Goal: Task Accomplishment & Management: Complete application form

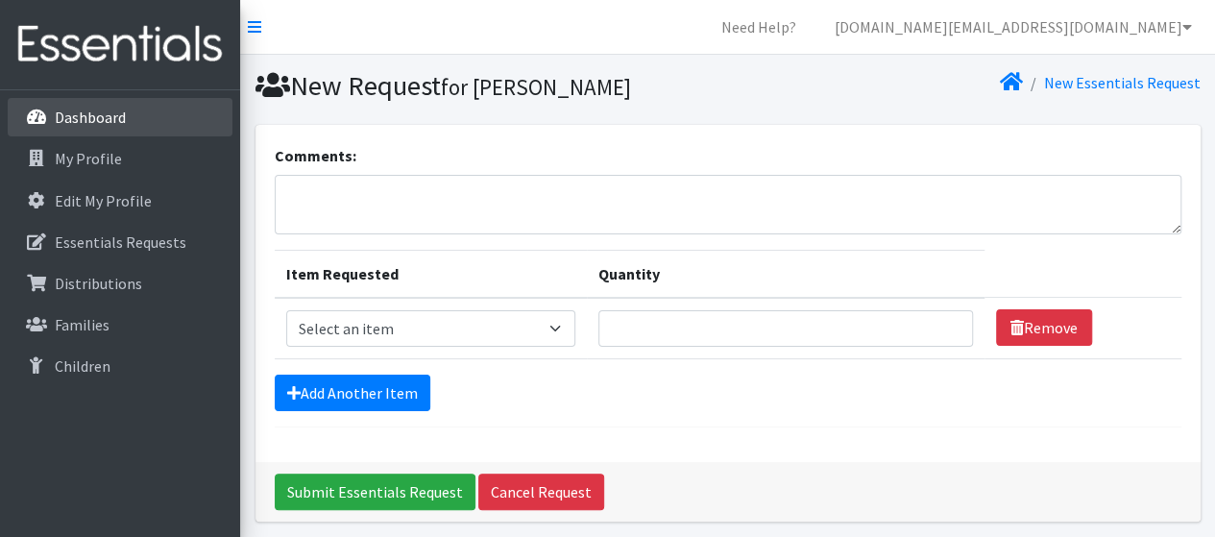
click at [108, 110] on p "Dashboard" at bounding box center [90, 117] width 71 height 19
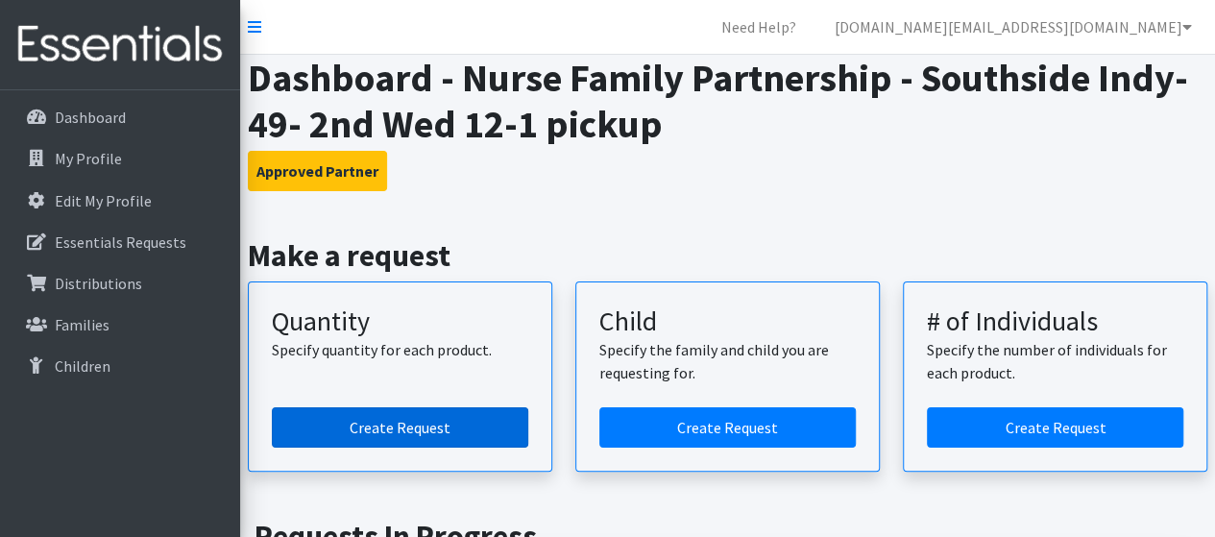
click at [396, 424] on link "Create Request" at bounding box center [400, 427] width 256 height 40
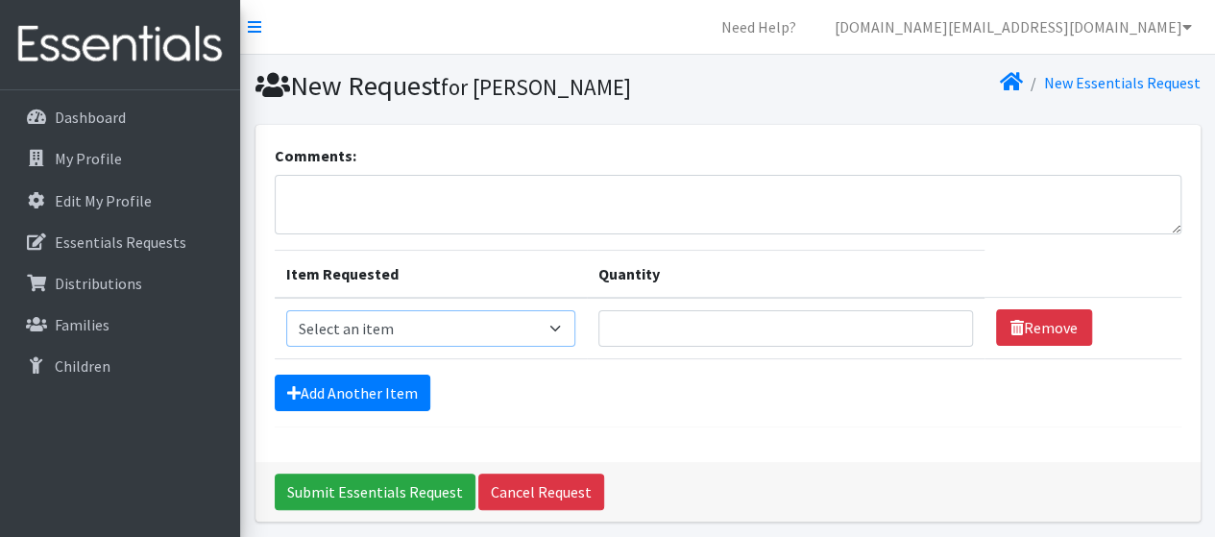
click at [450, 326] on select "Select an item Kids (Newborn) Kids (Size 1) Kids (Size 2) Kids (Size 3) Kids (S…" at bounding box center [430, 328] width 289 height 36
select select "3400"
click at [286, 310] on select "Select an item Kids (Newborn) Kids (Size 1) Kids (Size 2) Kids (Size 3) Kids (S…" at bounding box center [430, 328] width 289 height 36
click at [657, 323] on input "Quantity" at bounding box center [785, 328] width 374 height 36
type input "10"
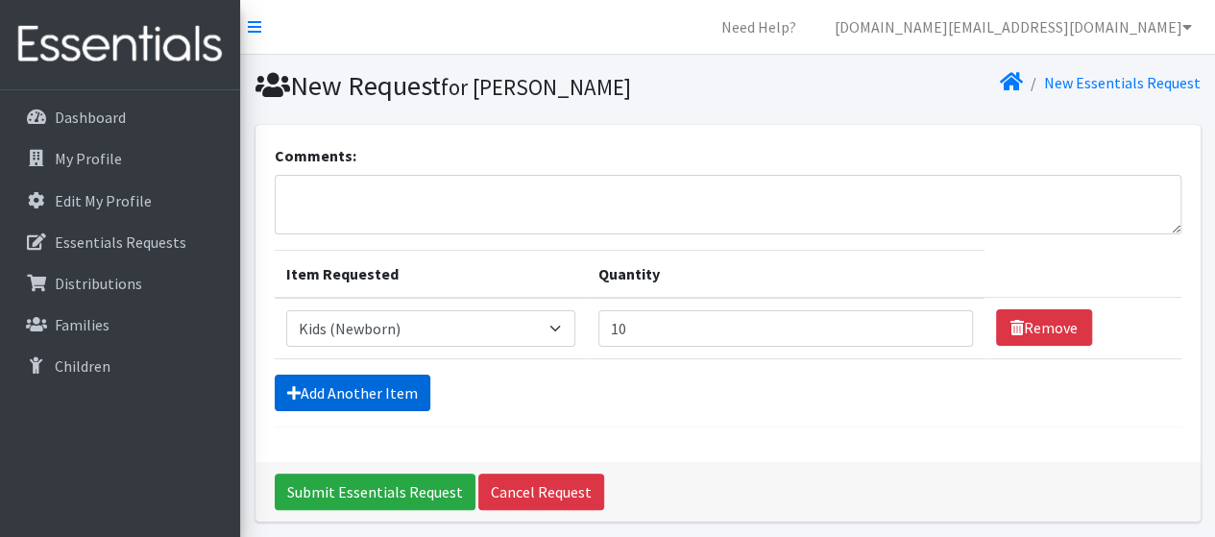
click at [370, 387] on link "Add Another Item" at bounding box center [353, 392] width 156 height 36
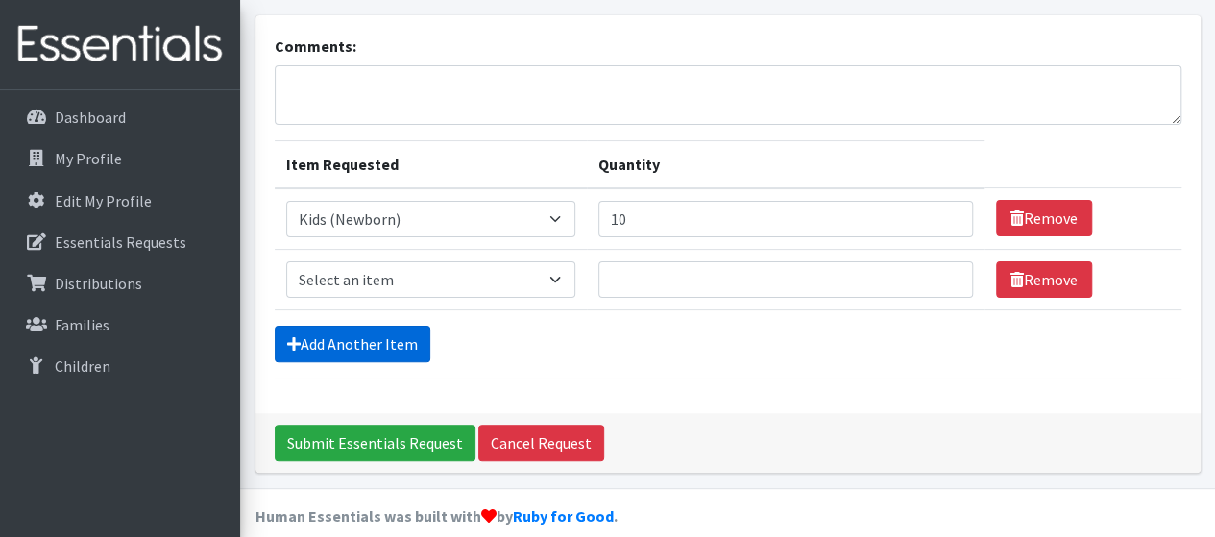
scroll to position [129, 0]
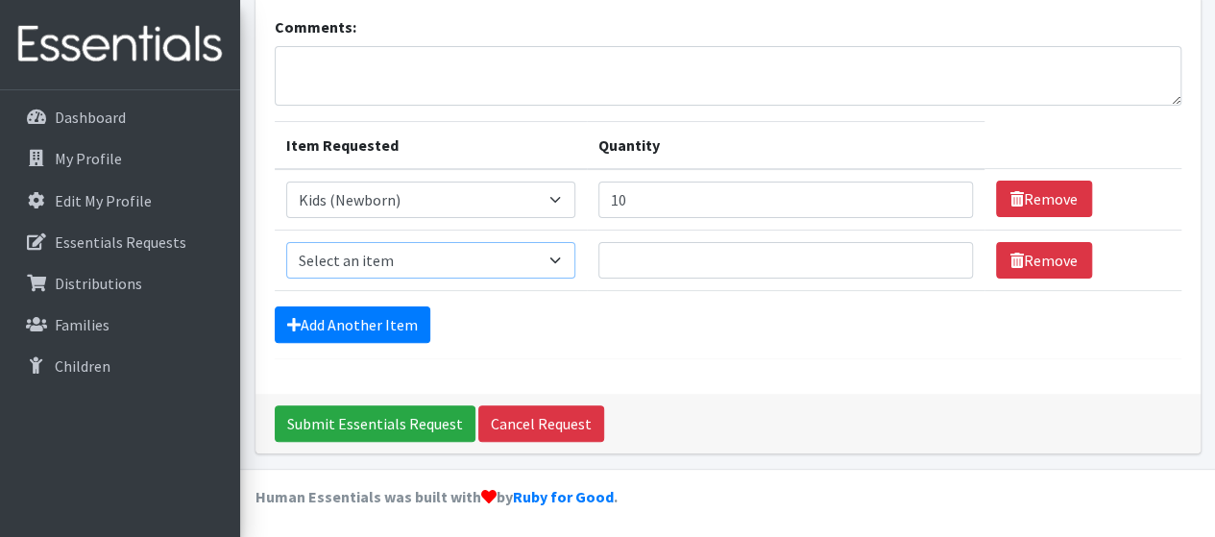
click at [476, 258] on select "Select an item Kids (Newborn) Kids (Size 1) Kids (Size 2) Kids (Size 3) Kids (S…" at bounding box center [430, 260] width 289 height 36
select select "3401"
click at [286, 242] on select "Select an item Kids (Newborn) Kids (Size 1) Kids (Size 2) Kids (Size 3) Kids (S…" at bounding box center [430, 260] width 289 height 36
type input "20"
click at [275, 306] on link "Add Another Item" at bounding box center [353, 324] width 156 height 36
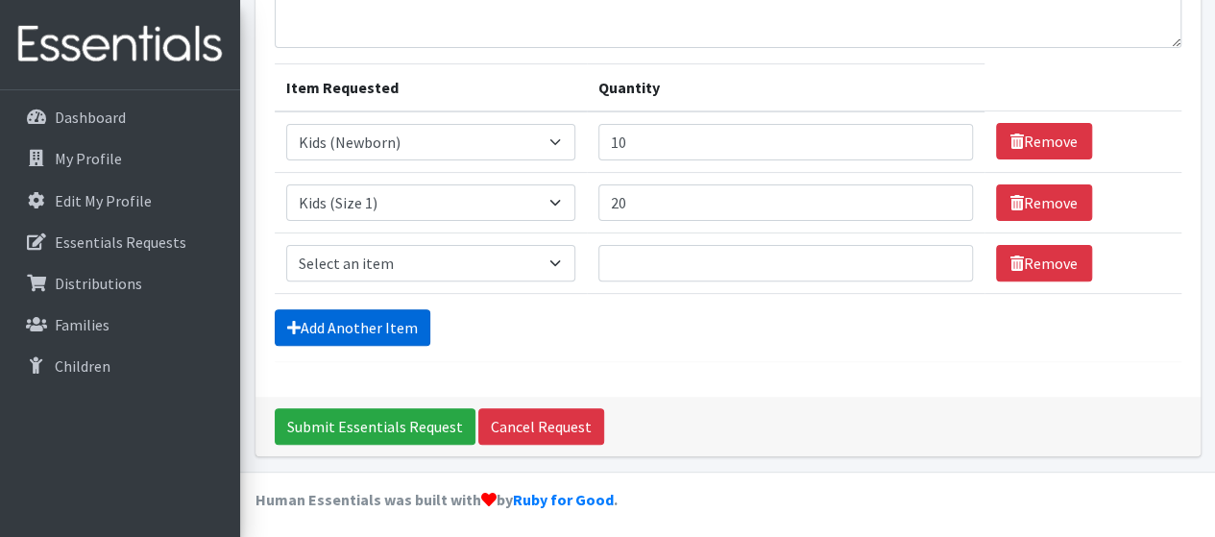
scroll to position [188, 0]
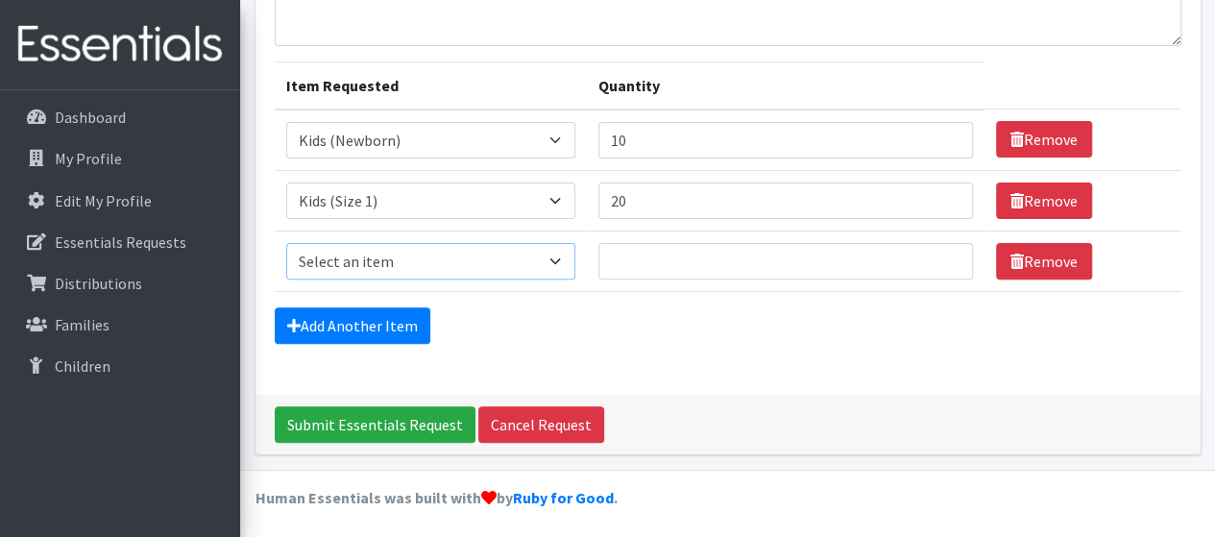
click at [394, 266] on select "Select an item Kids (Newborn) Kids (Size 1) Kids (Size 2) Kids (Size 3) Kids (S…" at bounding box center [430, 261] width 289 height 36
select select "3420"
click at [286, 243] on select "Select an item Kids (Newborn) Kids (Size 1) Kids (Size 2) Kids (Size 3) Kids (S…" at bounding box center [430, 261] width 289 height 36
click at [637, 192] on input "20" at bounding box center [785, 200] width 374 height 36
type input "2"
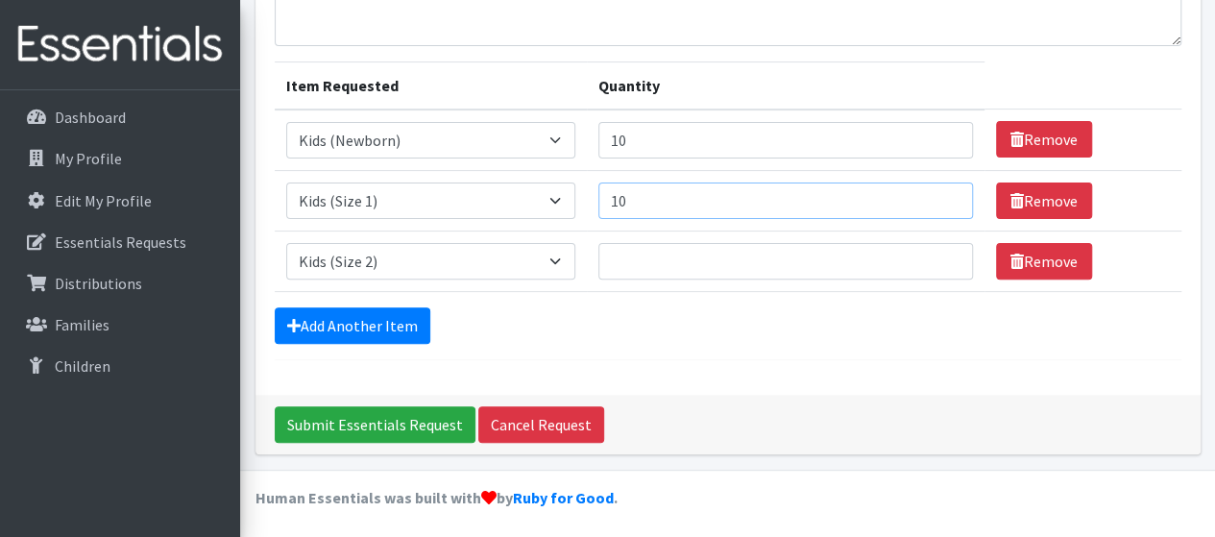
type input "10"
click at [618, 260] on input "Quantity" at bounding box center [785, 261] width 374 height 36
type input "10"
click at [347, 326] on link "Add Another Item" at bounding box center [353, 325] width 156 height 36
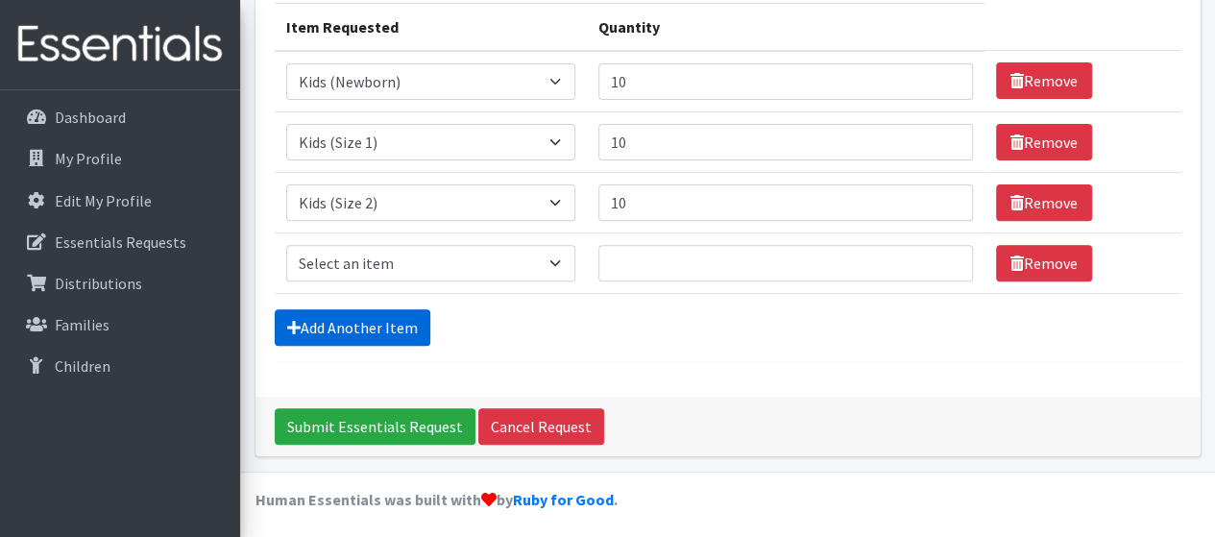
scroll to position [249, 0]
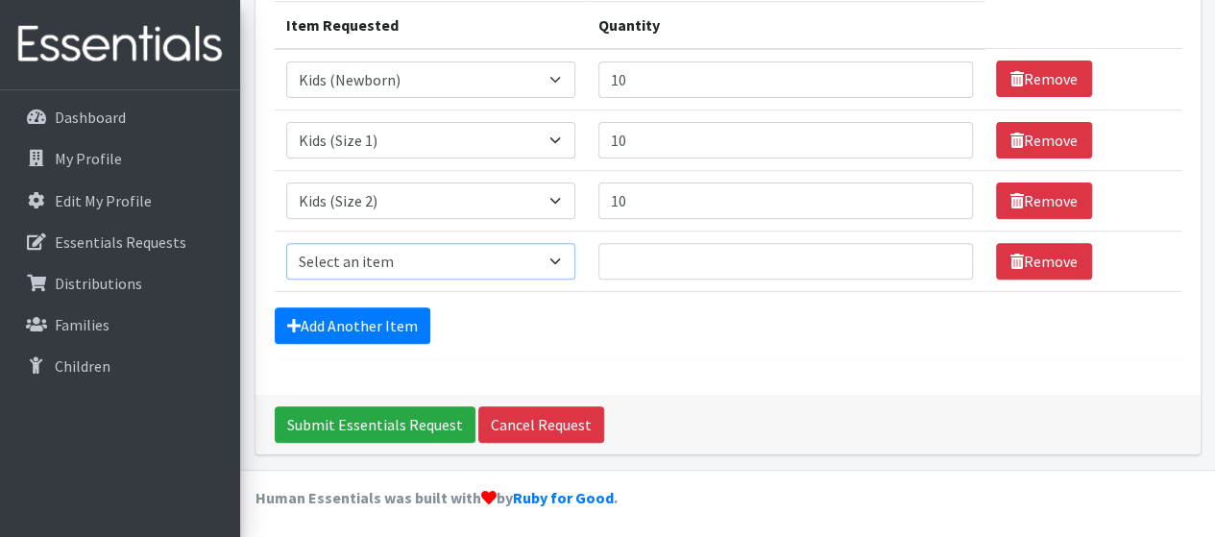
click at [399, 254] on select "Select an item Kids (Newborn) Kids (Size 1) Kids (Size 2) Kids (Size 3) Kids (S…" at bounding box center [430, 261] width 289 height 36
select select "3393"
click at [286, 243] on select "Select an item Kids (Newborn) Kids (Size 1) Kids (Size 2) Kids (Size 3) Kids (S…" at bounding box center [430, 261] width 289 height 36
click at [636, 251] on input "Quantity" at bounding box center [785, 261] width 374 height 36
type input "10"
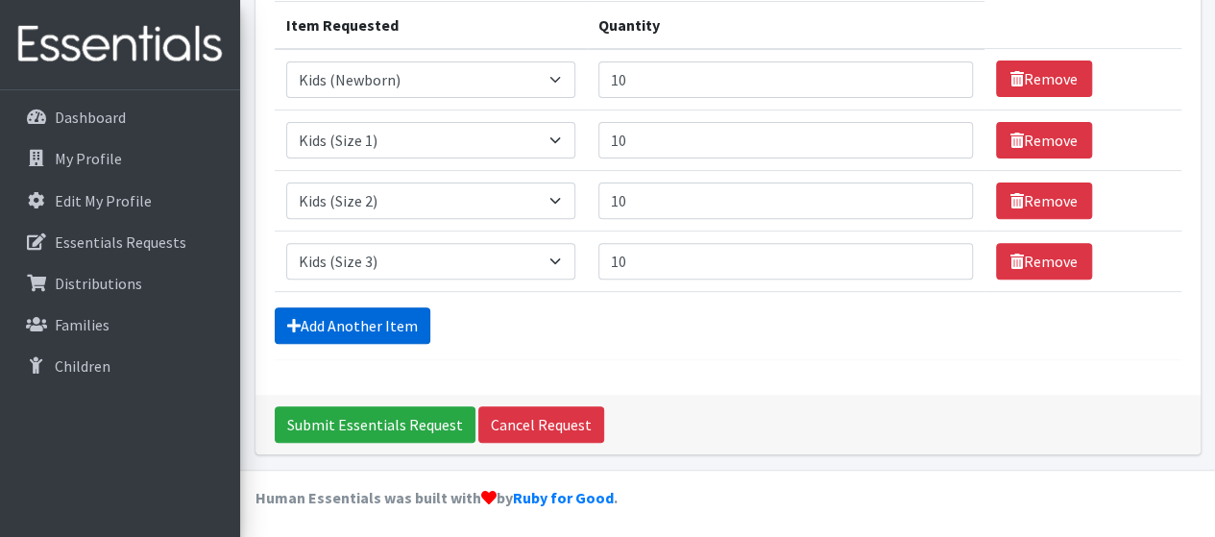
click at [359, 336] on link "Add Another Item" at bounding box center [353, 325] width 156 height 36
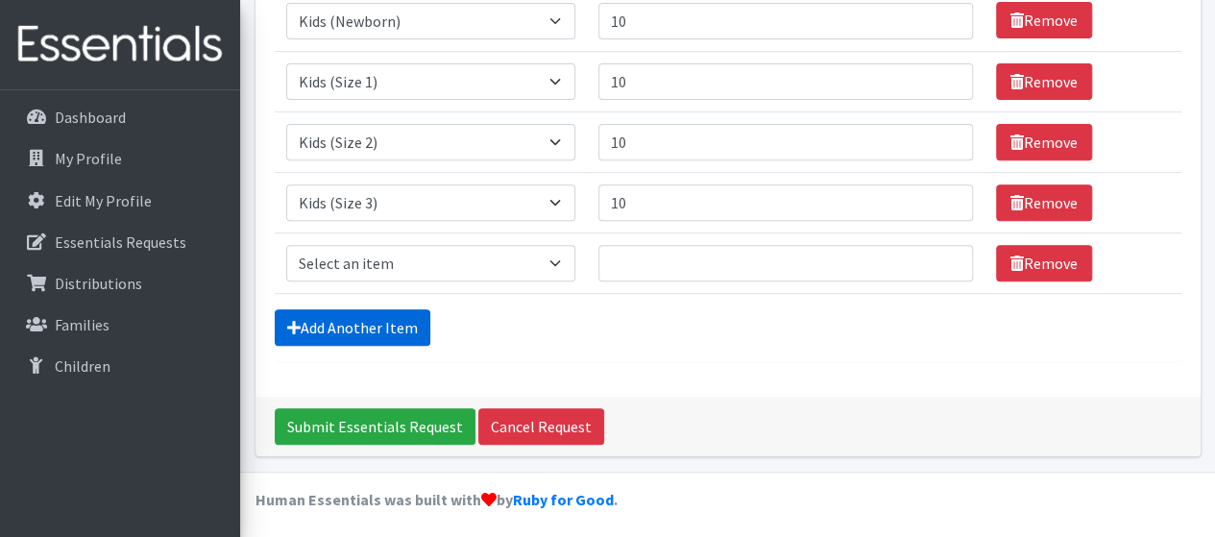
scroll to position [309, 0]
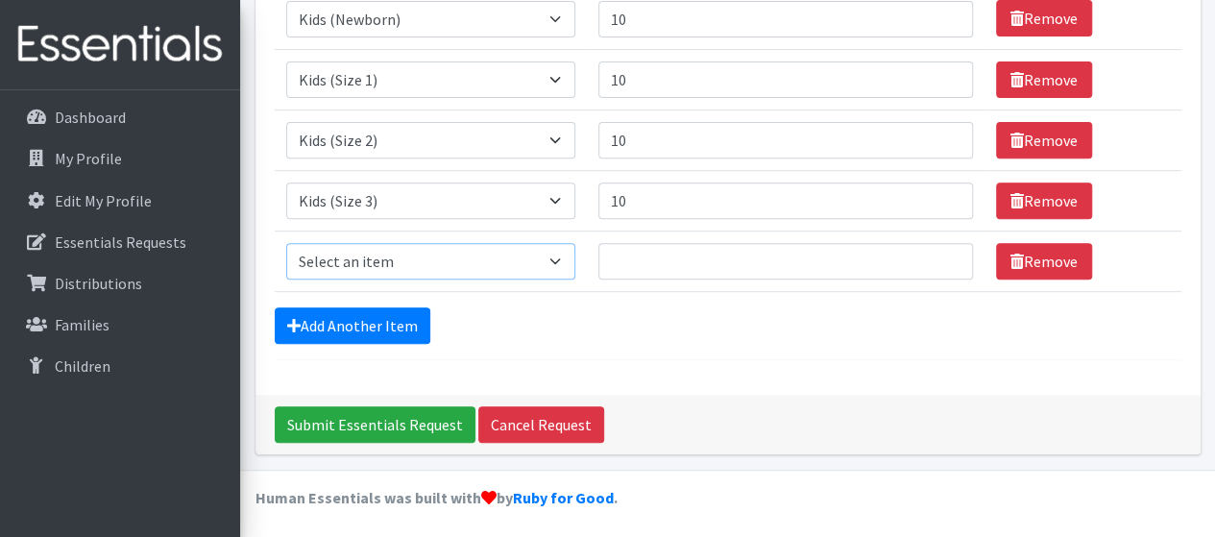
click at [461, 268] on select "Select an item Kids (Newborn) Kids (Size 1) Kids (Size 2) Kids (Size 3) Kids (S…" at bounding box center [430, 261] width 289 height 36
select select "3394"
click at [286, 243] on select "Select an item Kids (Newborn) Kids (Size 1) Kids (Size 2) Kids (Size 3) Kids (S…" at bounding box center [430, 261] width 289 height 36
click at [657, 257] on input "Quantity" at bounding box center [785, 261] width 374 height 36
type input "20"
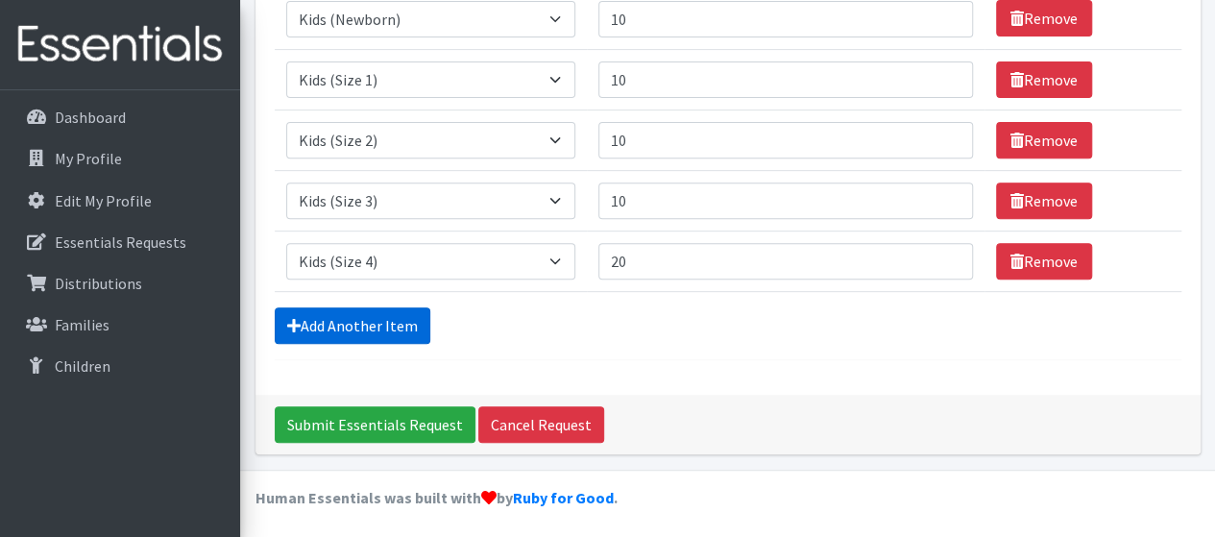
click at [360, 317] on link "Add Another Item" at bounding box center [353, 325] width 156 height 36
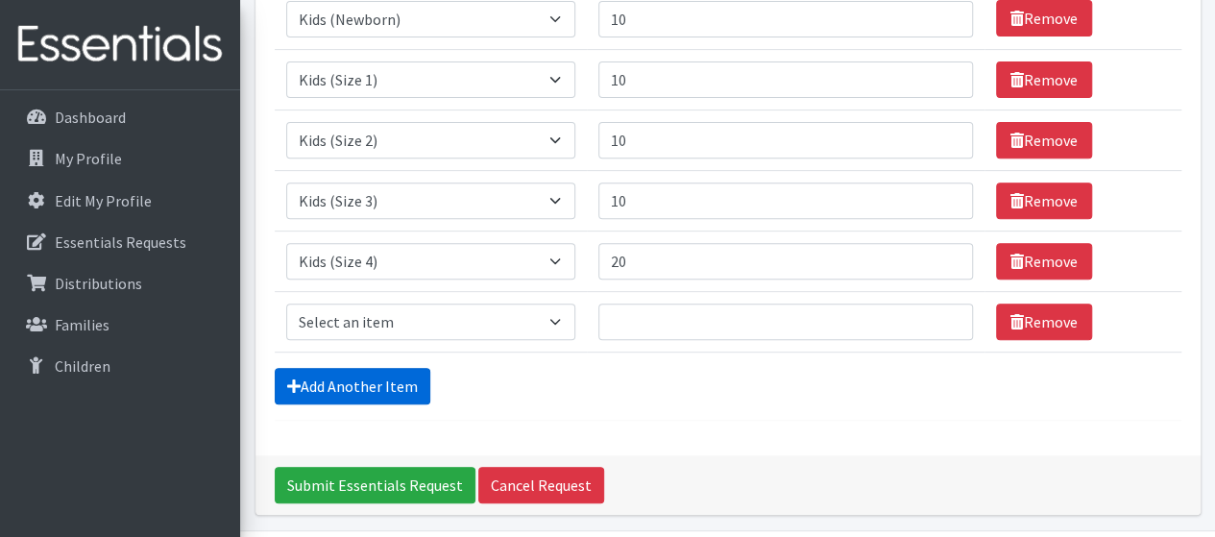
scroll to position [369, 0]
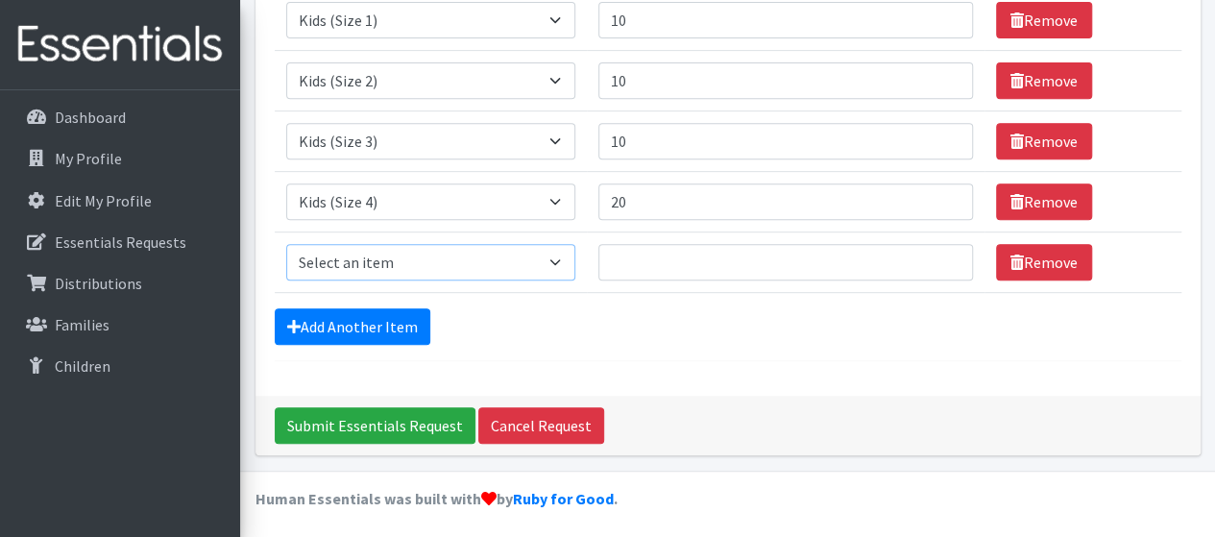
click at [465, 258] on select "Select an item Kids (Newborn) Kids (Size 1) Kids (Size 2) Kids (Size 3) Kids (S…" at bounding box center [430, 262] width 289 height 36
select select "3407"
click at [286, 244] on select "Select an item Kids (Newborn) Kids (Size 1) Kids (Size 2) Kids (Size 3) Kids (S…" at bounding box center [430, 262] width 289 height 36
click at [648, 253] on input "Quantity" at bounding box center [785, 262] width 374 height 36
type input "40"
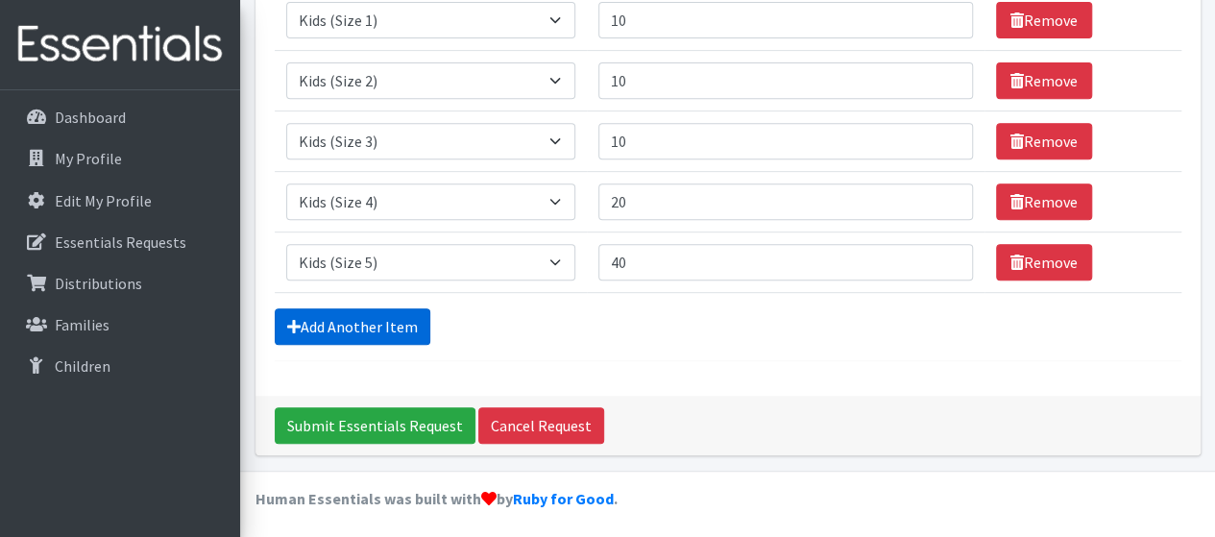
click at [374, 314] on link "Add Another Item" at bounding box center [353, 326] width 156 height 36
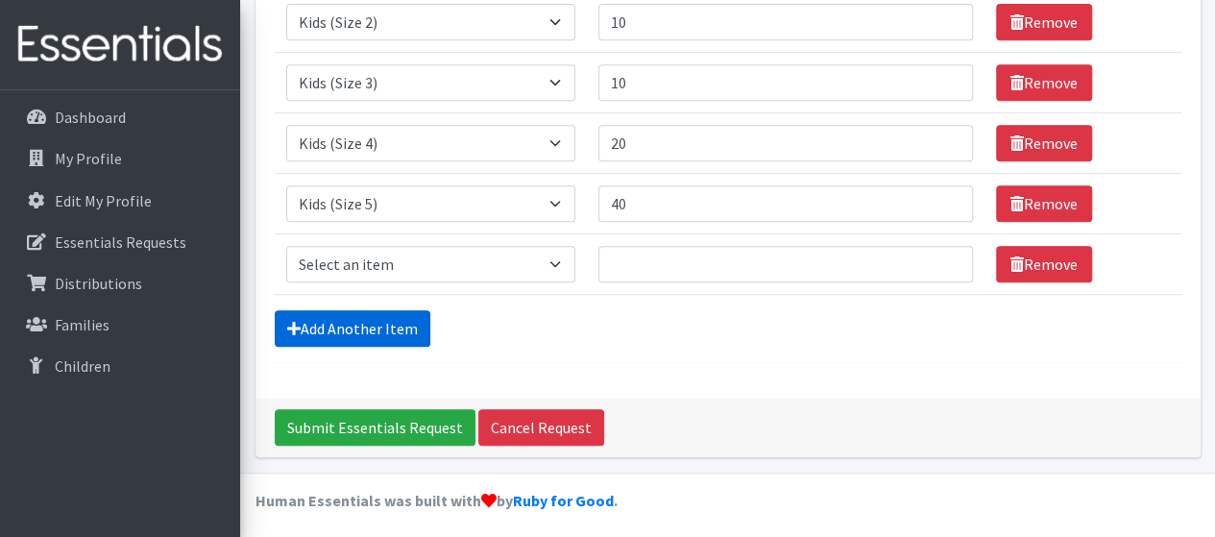
scroll to position [429, 0]
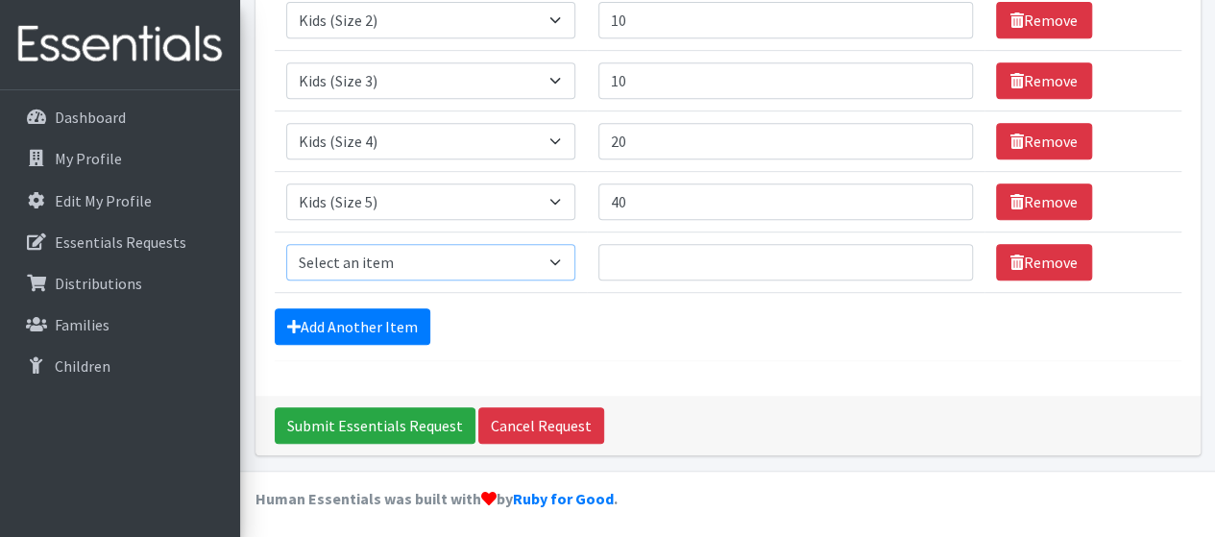
click at [399, 260] on select "Select an item Kids (Newborn) Kids (Size 1) Kids (Size 2) Kids (Size 3) Kids (S…" at bounding box center [430, 262] width 289 height 36
select select "3419"
click at [286, 244] on select "Select an item Kids (Newborn) Kids (Size 1) Kids (Size 2) Kids (Size 3) Kids (S…" at bounding box center [430, 262] width 289 height 36
click at [640, 253] on input "Quantity" at bounding box center [785, 262] width 374 height 36
type input "10"
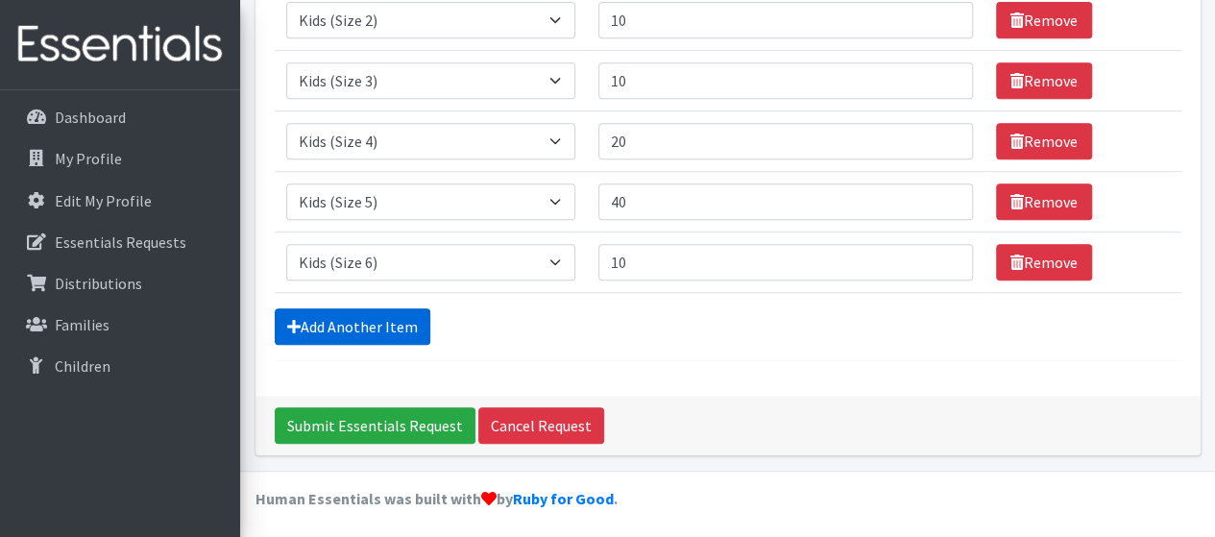
click at [338, 322] on link "Add Another Item" at bounding box center [353, 326] width 156 height 36
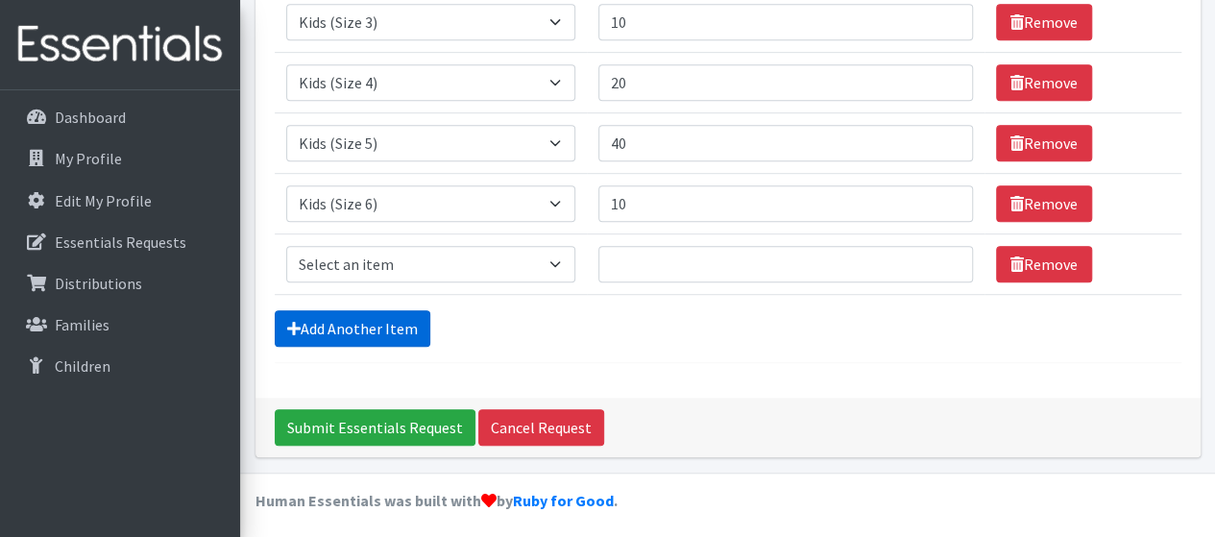
scroll to position [490, 0]
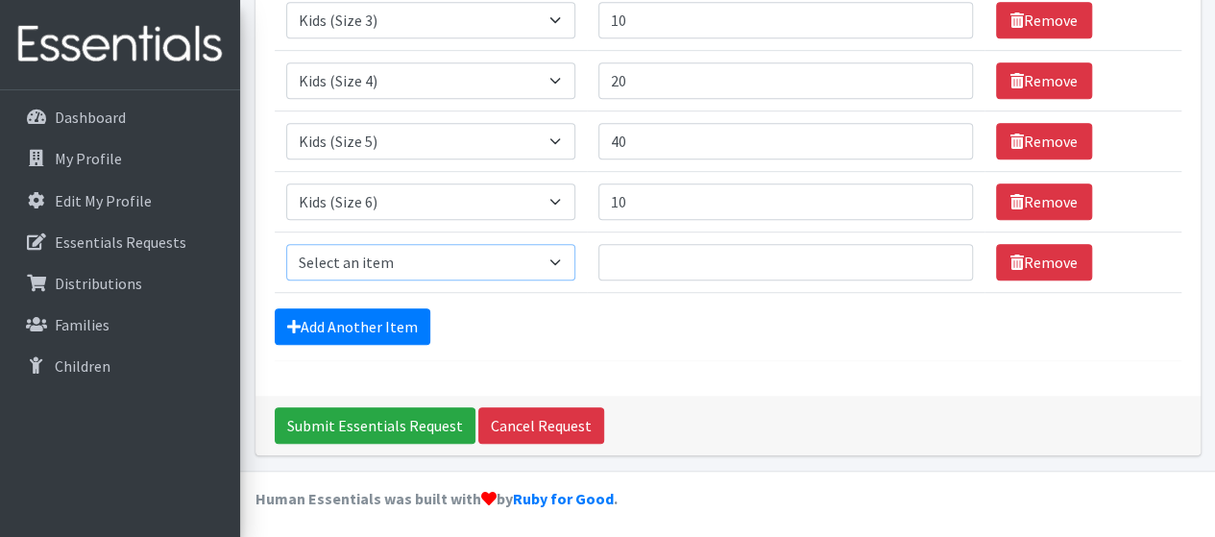
click at [466, 253] on select "Select an item Kids (Newborn) Kids (Size 1) Kids (Size 2) Kids (Size 3) Kids (S…" at bounding box center [430, 262] width 289 height 36
select select "3418"
click at [286, 244] on select "Select an item Kids (Newborn) Kids (Size 1) Kids (Size 2) Kids (Size 3) Kids (S…" at bounding box center [430, 262] width 289 height 36
click at [647, 264] on input "Quantity" at bounding box center [785, 262] width 374 height 36
click at [647, 264] on input "40" at bounding box center [785, 262] width 374 height 36
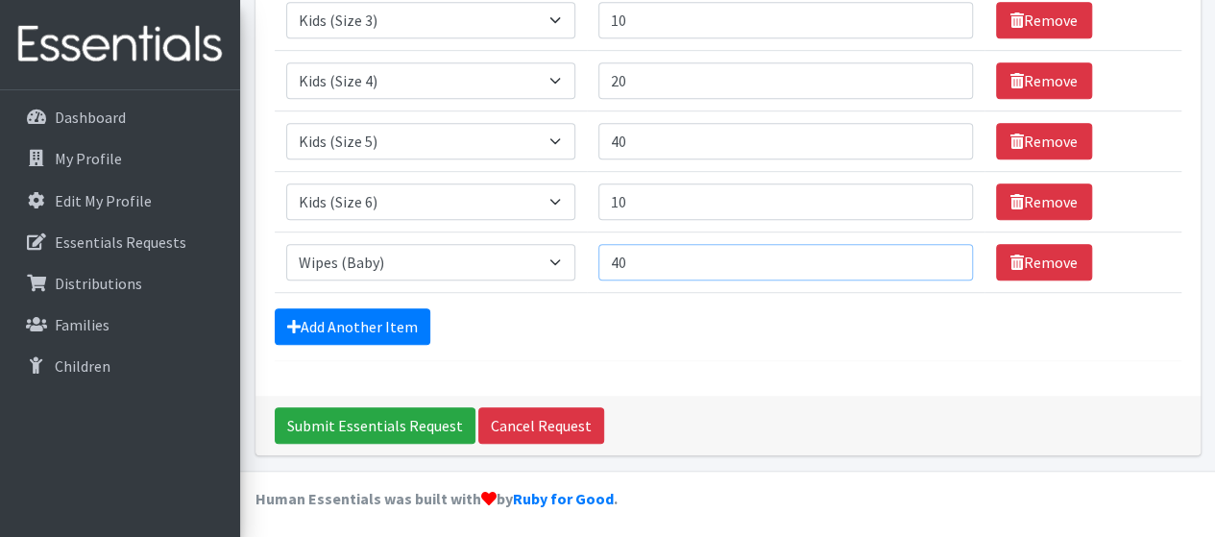
type input "40"
click at [313, 417] on input "Submit Essentials Request" at bounding box center [375, 425] width 201 height 36
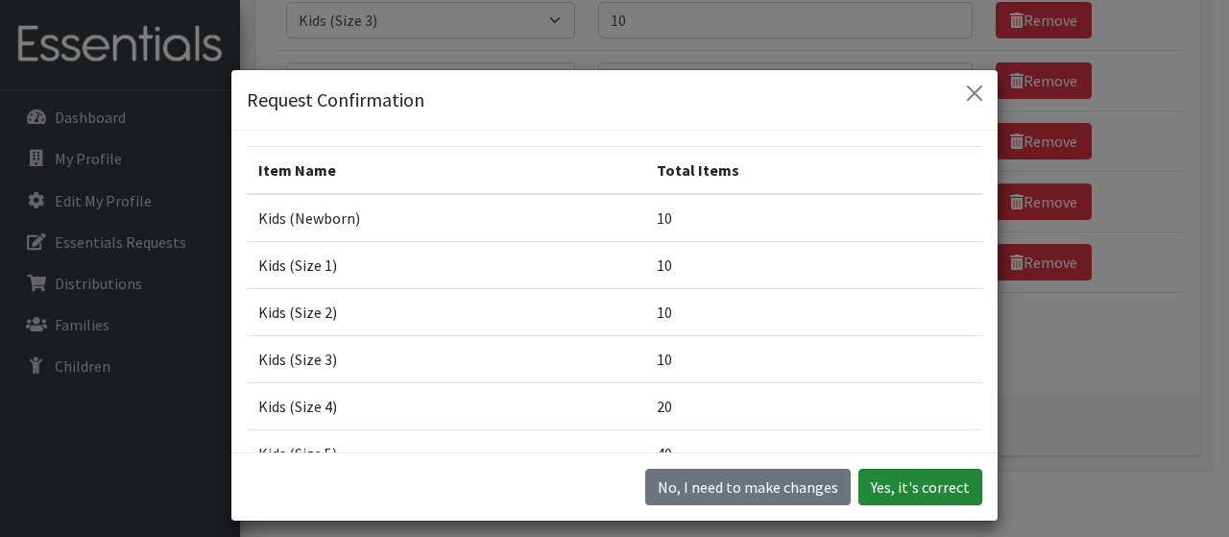
click at [901, 483] on button "Yes, it's correct" at bounding box center [920, 487] width 124 height 36
